Goal: Transaction & Acquisition: Book appointment/travel/reservation

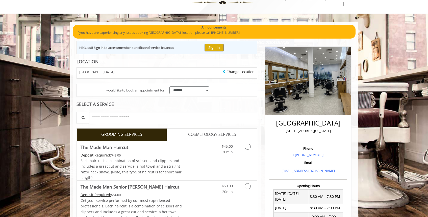
scroll to position [21, 0]
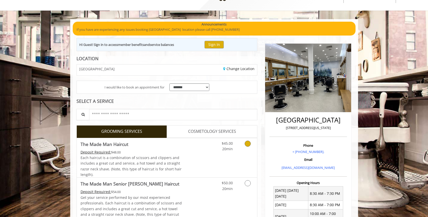
click at [176, 149] on link "The Made Man Haircut Deposit Required: $48.00 Each haircut is a combination of …" at bounding box center [132, 158] width 102 height 40
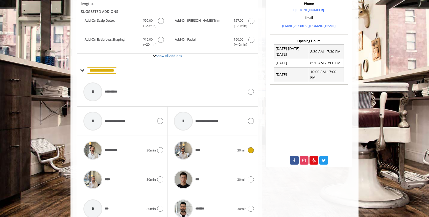
scroll to position [169, 0]
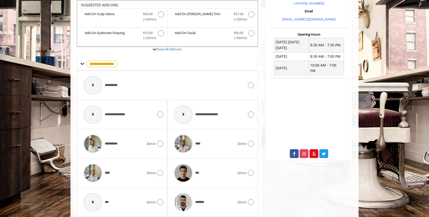
click at [149, 91] on div "**********" at bounding box center [164, 85] width 166 height 24
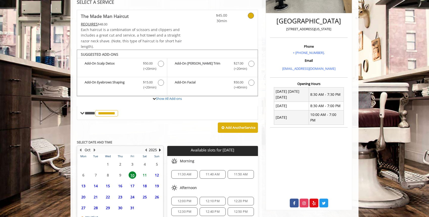
scroll to position [160, 0]
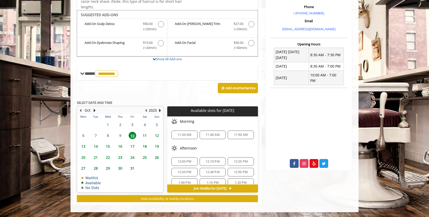
click at [143, 136] on span "11" at bounding box center [145, 135] width 8 height 7
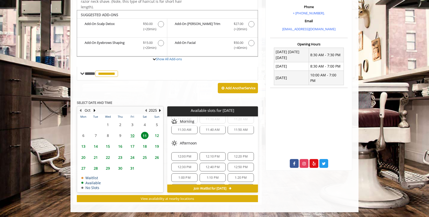
scroll to position [69, 0]
click at [183, 165] on span "12:30 PM" at bounding box center [185, 167] width 14 height 4
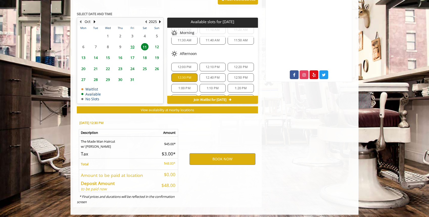
scroll to position [251, 0]
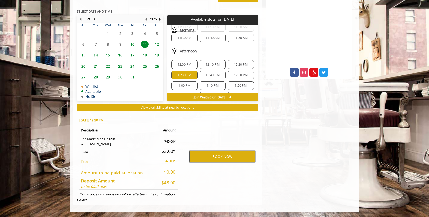
click at [206, 161] on button "BOOK NOW" at bounding box center [222, 157] width 66 height 12
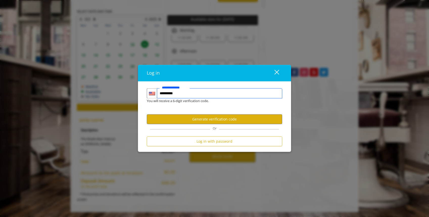
type input "**********"
click at [204, 126] on form "**********" at bounding box center [214, 119] width 135 height 61
click at [204, 121] on button "Generate verification code" at bounding box center [214, 120] width 135 height 10
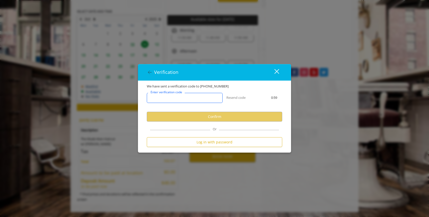
click at [195, 97] on input "Enter verification code" at bounding box center [185, 98] width 76 height 10
click at [278, 73] on div "close" at bounding box center [273, 73] width 10 height 8
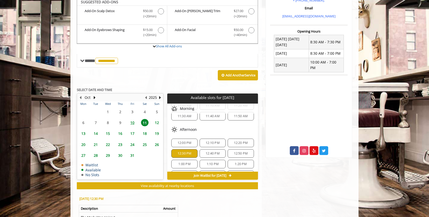
scroll to position [214, 0]
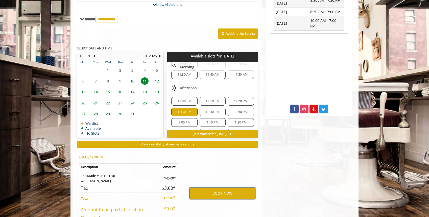
click at [224, 193] on button "BOOK NOW" at bounding box center [222, 194] width 66 height 12
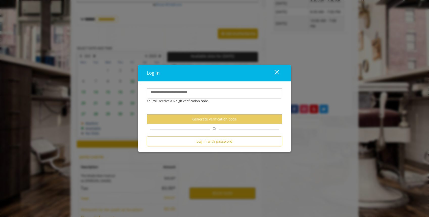
click at [218, 136] on form "**********" at bounding box center [214, 119] width 135 height 61
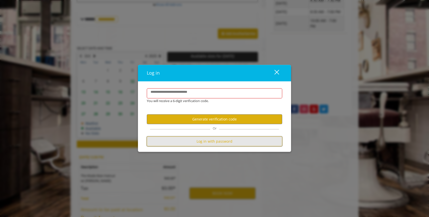
click at [218, 140] on button "Log in with password" at bounding box center [214, 142] width 135 height 10
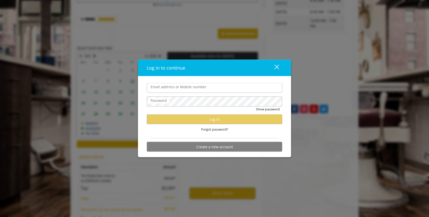
type input "**********"
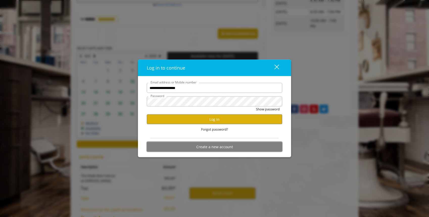
click at [218, 145] on button "Create a new account" at bounding box center [214, 147] width 135 height 10
select select "Choose your Gender"
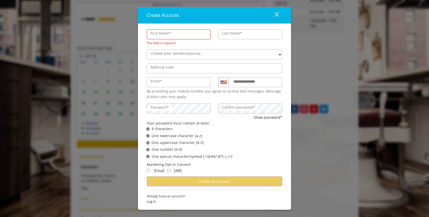
click at [280, 16] on button "close" at bounding box center [273, 15] width 17 height 10
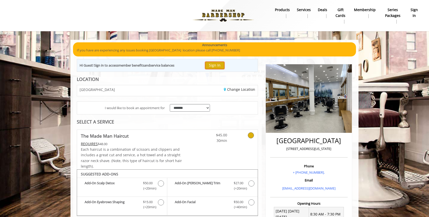
click at [218, 64] on button "Sign In" at bounding box center [214, 65] width 19 height 7
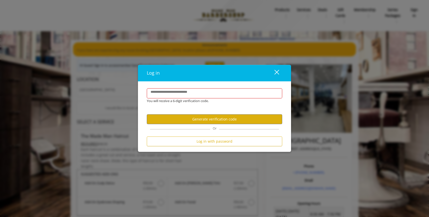
click at [210, 147] on div "Log in with password" at bounding box center [214, 143] width 135 height 12
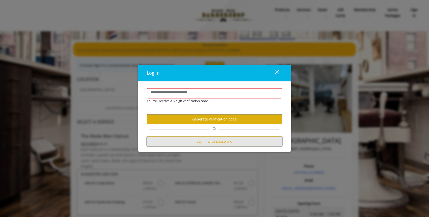
click at [210, 143] on button "Log in with password" at bounding box center [214, 142] width 135 height 10
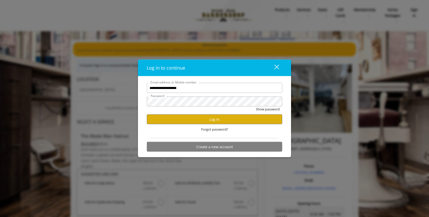
type input "**********"
click at [245, 112] on div "Show password" at bounding box center [214, 111] width 135 height 8
click at [244, 115] on button "Log in" at bounding box center [214, 120] width 135 height 10
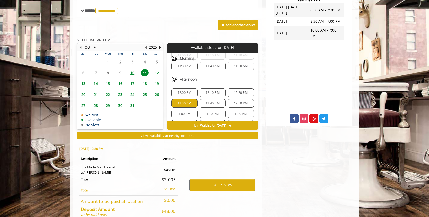
scroll to position [205, 0]
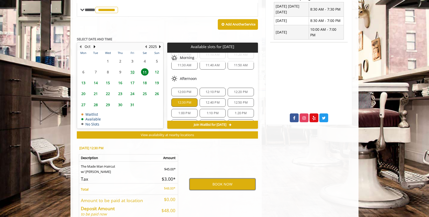
click at [204, 184] on button "BOOK NOW" at bounding box center [222, 185] width 66 height 12
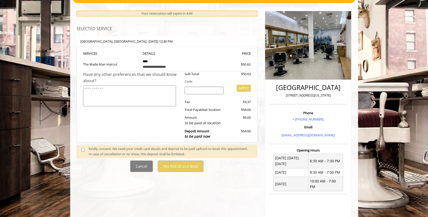
scroll to position [38, 0]
